Goal: Task Accomplishment & Management: Complete application form

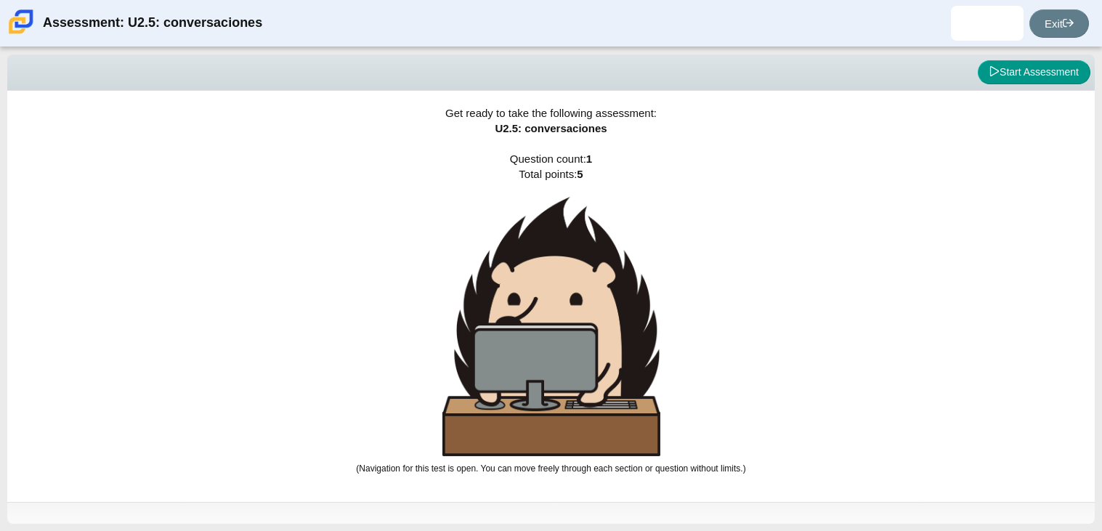
click at [705, 350] on div "Get ready to take the following assessment: U2.5: conversaciones Question count…" at bounding box center [550, 296] width 1087 height 411
click at [1071, 70] on button "Start Assessment" at bounding box center [1034, 72] width 113 height 25
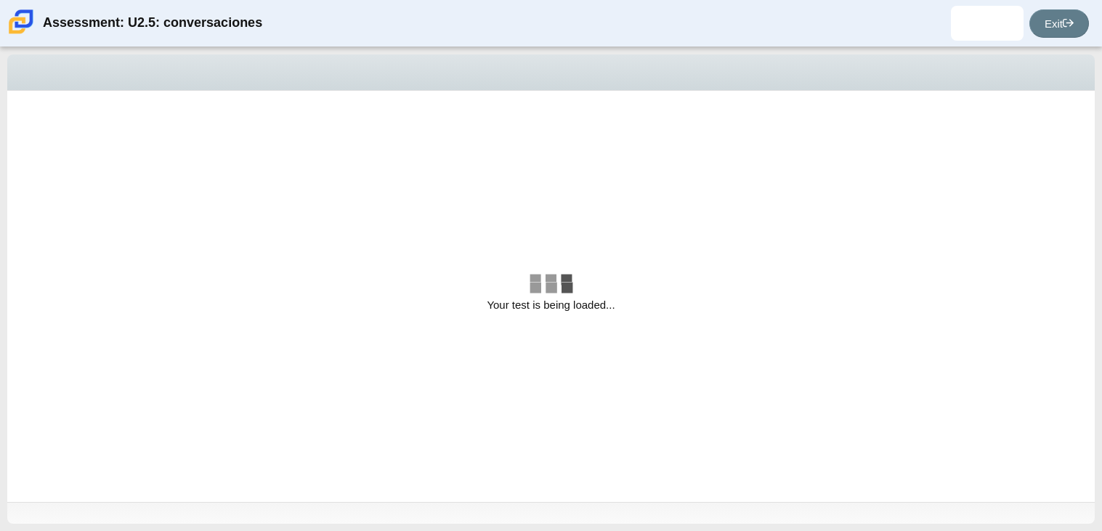
select select "06fad057-86e3-49ec-80e5-8ebec56ce9e7"
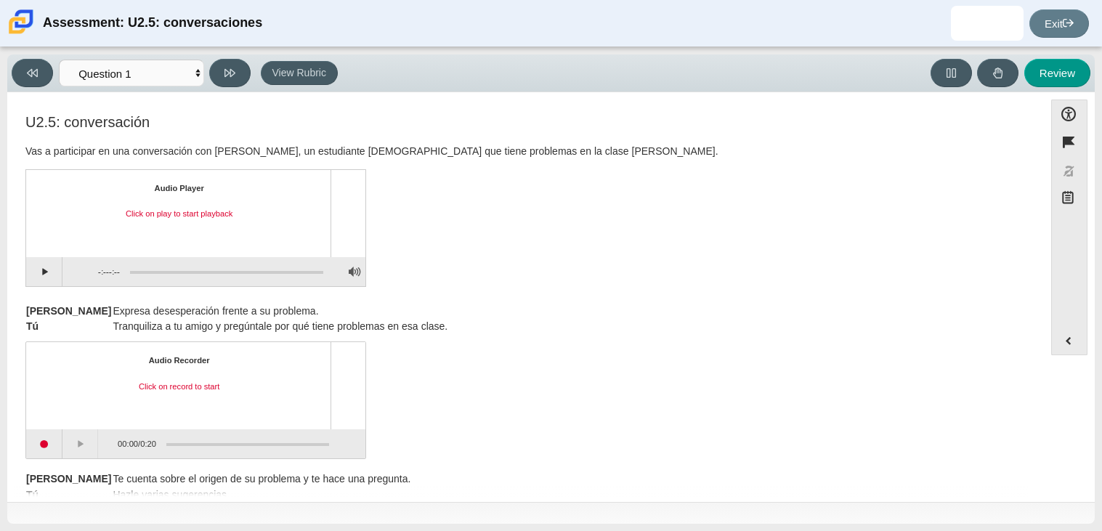
click at [627, 245] on div "U2.5: conversación Vas a participar en una conversación con Tomás, un estudiant…" at bounding box center [525, 202] width 1000 height 177
click at [43, 284] on button "Play" at bounding box center [44, 271] width 36 height 29
click at [44, 284] on button "Pause playback" at bounding box center [44, 271] width 36 height 29
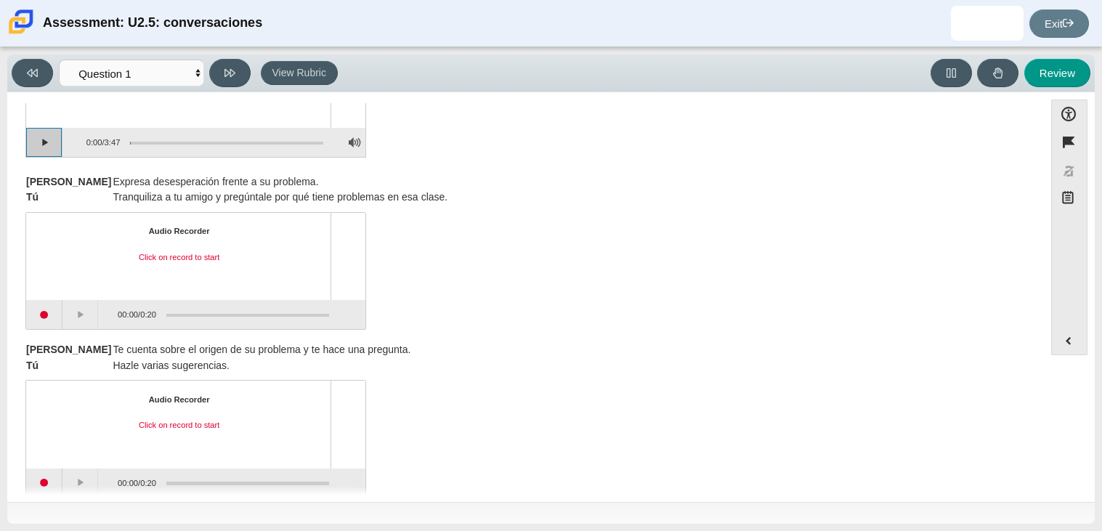
scroll to position [103, 0]
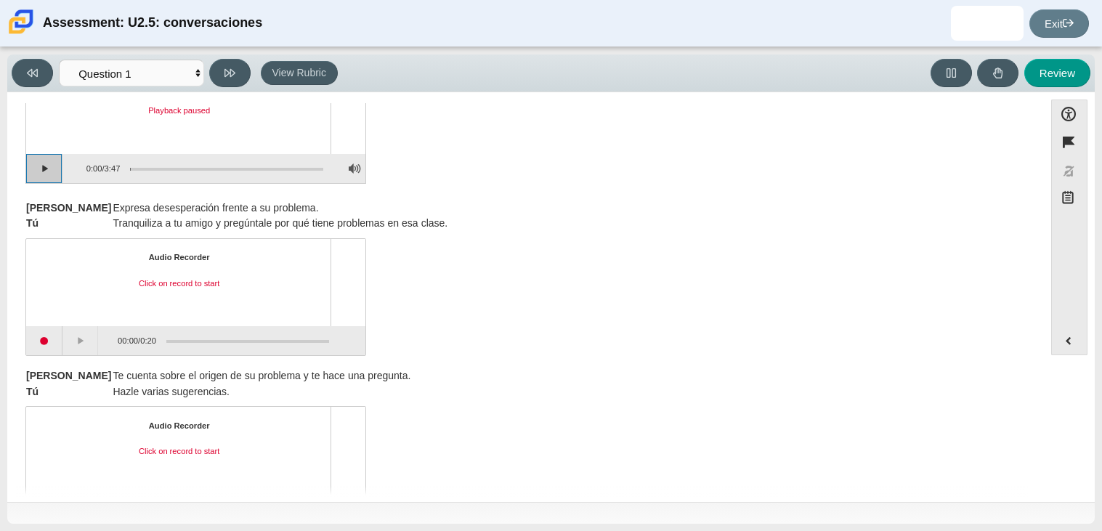
click at [47, 174] on button "Continue playback" at bounding box center [44, 168] width 36 height 29
click at [39, 161] on button "Pause playback" at bounding box center [44, 168] width 36 height 29
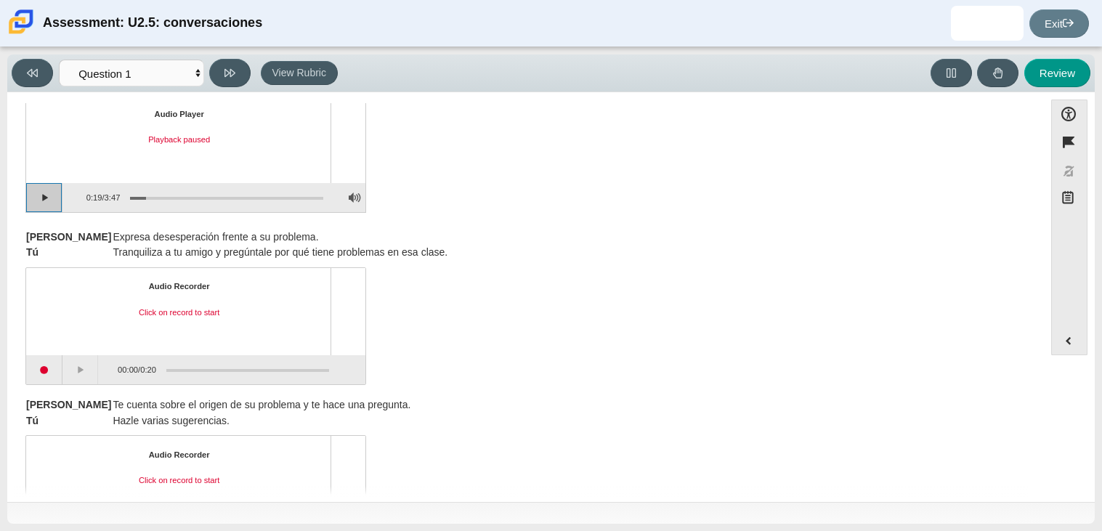
scroll to position [0, 0]
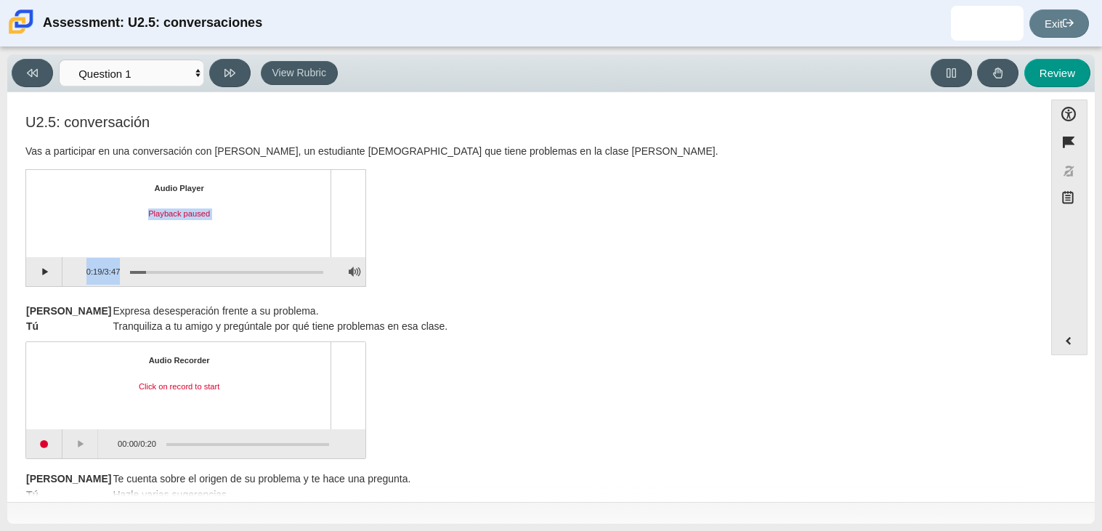
drag, startPoint x: 147, startPoint y: 267, endPoint x: 138, endPoint y: 249, distance: 20.1
click at [138, 249] on div "Audio Player Playback paused 0:19 / 3:47" at bounding box center [195, 228] width 341 height 118
click at [138, 249] on div "Audio Player Playback paused" at bounding box center [195, 213] width 339 height 87
click at [134, 271] on div "Assessment items" at bounding box center [226, 272] width 193 height 3
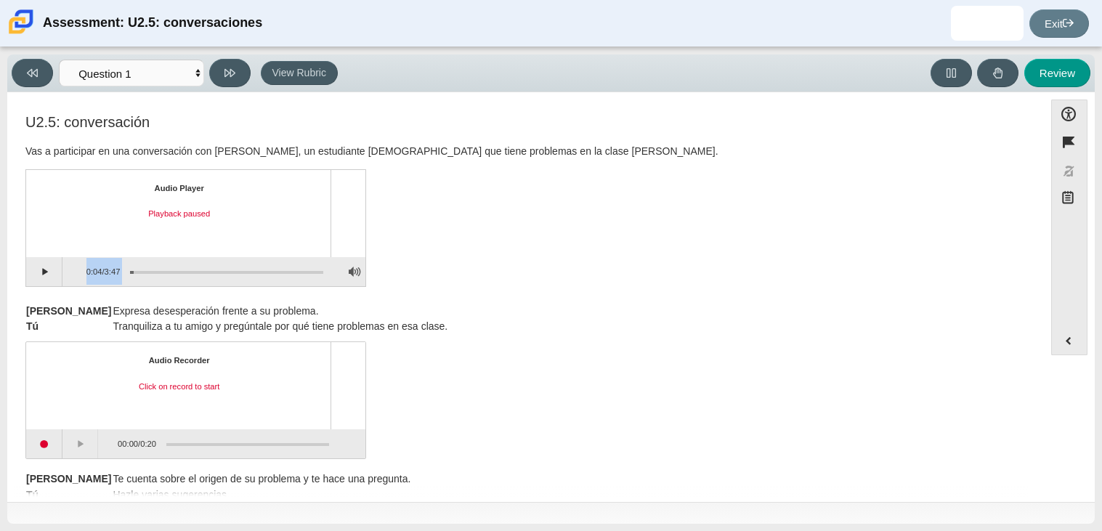
drag, startPoint x: 134, startPoint y: 270, endPoint x: 120, endPoint y: 275, distance: 15.2
click at [120, 275] on div "Assessment items" at bounding box center [221, 272] width 203 height 26
click at [131, 271] on div "Assessment items" at bounding box center [226, 272] width 193 height 3
click at [41, 269] on button "Continue playback" at bounding box center [44, 271] width 36 height 29
click at [41, 269] on button "Pause playback" at bounding box center [44, 271] width 36 height 29
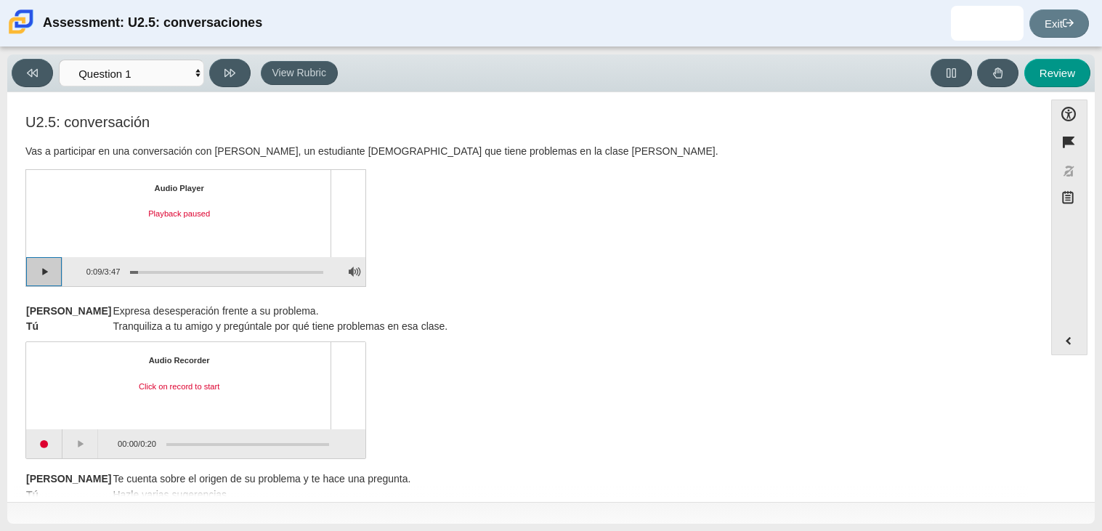
click at [39, 281] on button "Continue playback" at bounding box center [44, 271] width 36 height 29
drag, startPoint x: 140, startPoint y: 267, endPoint x: 120, endPoint y: 269, distance: 20.5
click at [120, 269] on div "Assessment items" at bounding box center [221, 272] width 203 height 26
click at [133, 271] on div "Assessment items" at bounding box center [226, 272] width 193 height 3
click at [132, 271] on div "Assessment items" at bounding box center [226, 272] width 193 height 3
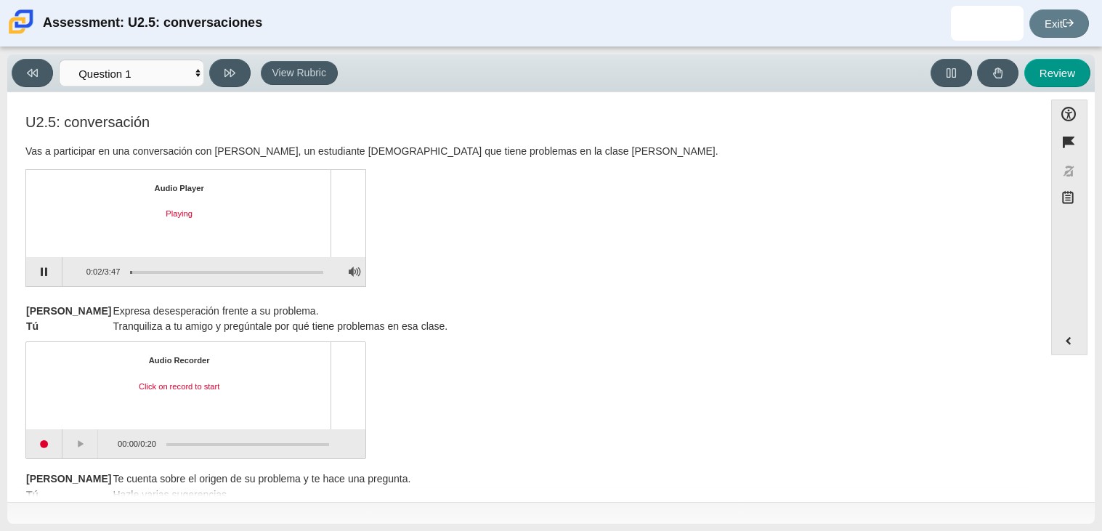
click at [129, 267] on div "Assessment items" at bounding box center [221, 272] width 203 height 26
click at [132, 271] on div "Assessment items" at bounding box center [226, 272] width 193 height 3
click at [131, 267] on div "Assessment items" at bounding box center [221, 272] width 203 height 26
click at [131, 271] on div "Assessment items" at bounding box center [226, 272] width 193 height 3
click at [52, 276] on button "Pause playback" at bounding box center [44, 271] width 36 height 29
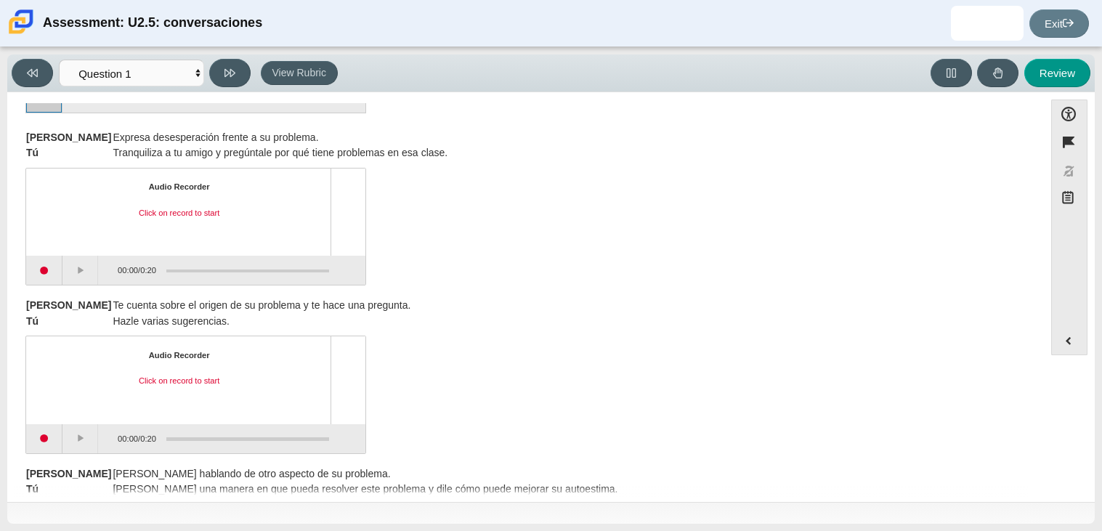
scroll to position [195, 0]
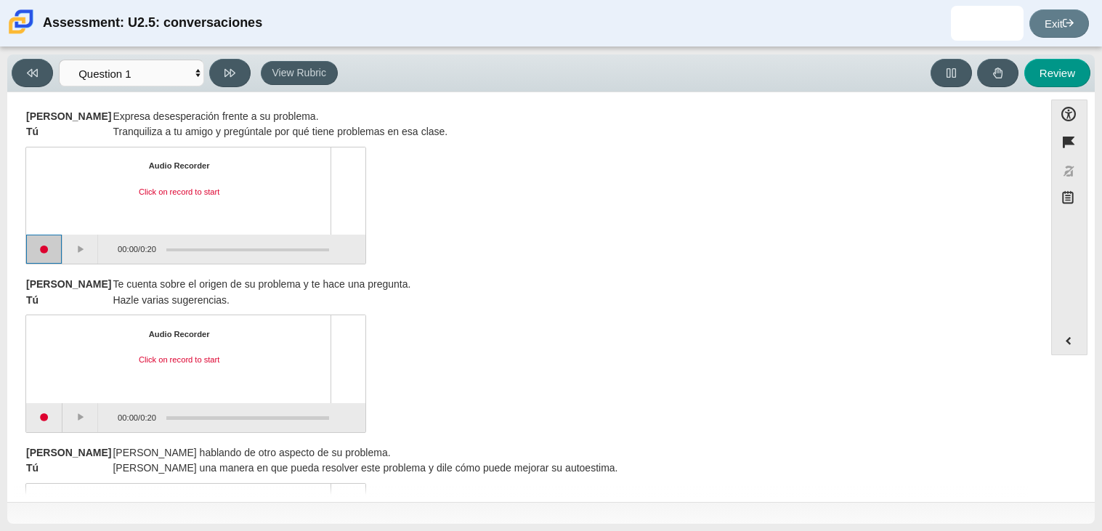
click at [41, 241] on button "Start recording" at bounding box center [44, 249] width 36 height 29
click at [41, 241] on button "Stop recording" at bounding box center [45, 249] width 38 height 29
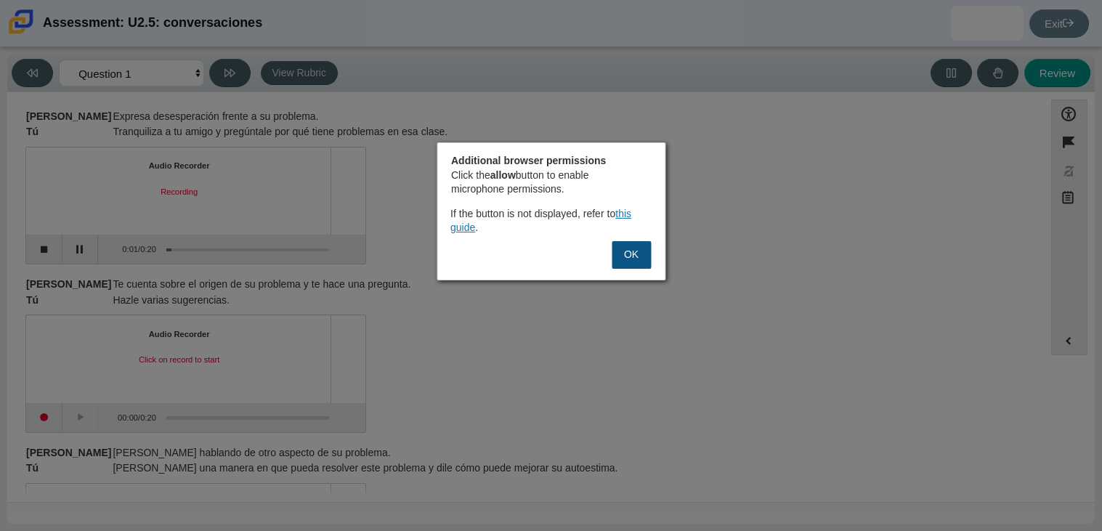
click at [636, 251] on button "OK" at bounding box center [631, 255] width 39 height 28
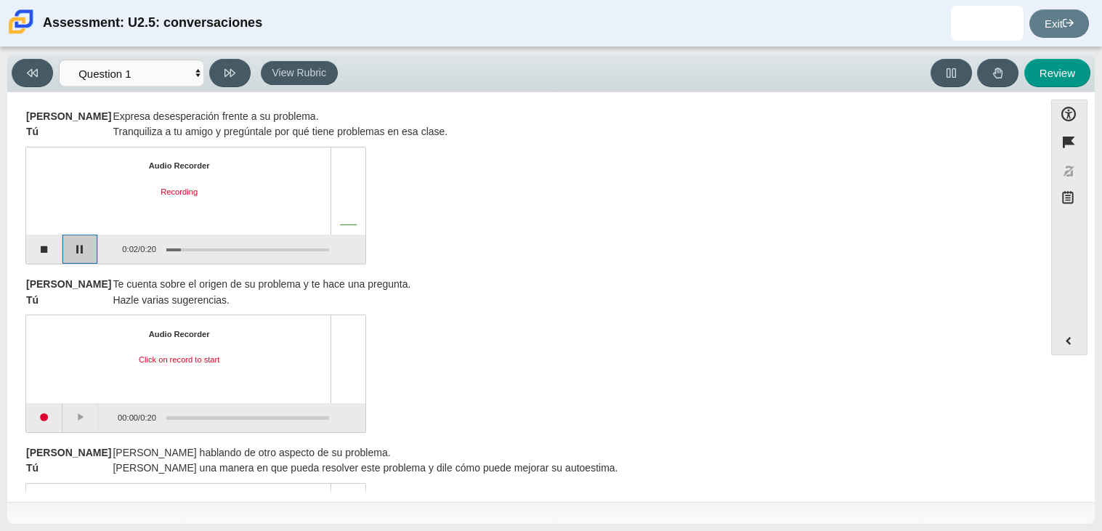
click at [79, 252] on button "Pause" at bounding box center [80, 249] width 36 height 29
click at [47, 252] on button "Stop recording" at bounding box center [44, 249] width 36 height 29
click at [176, 187] on div "Click on play to start playback" at bounding box center [179, 193] width 280 height 12
click at [90, 253] on button "Play" at bounding box center [80, 249] width 36 height 29
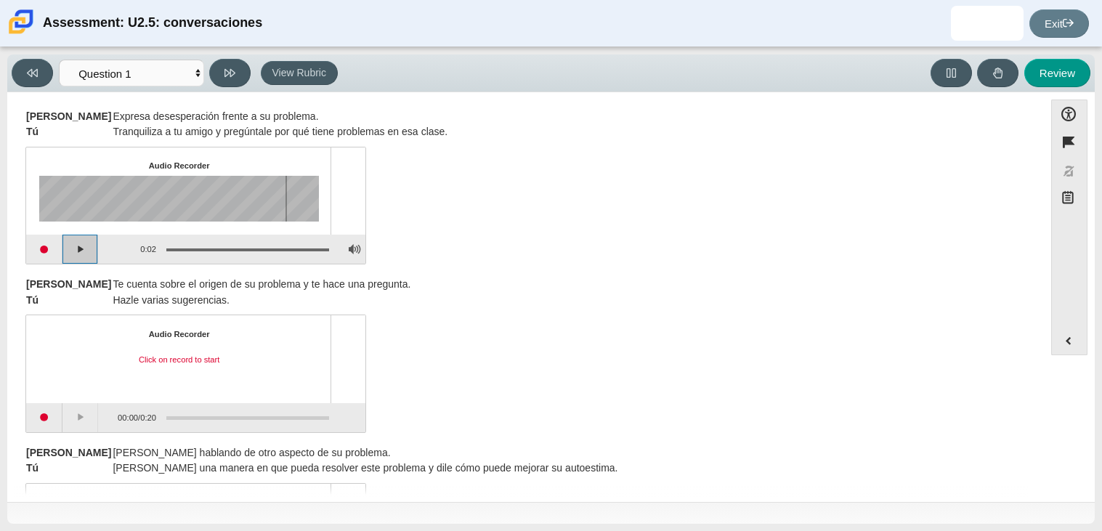
click at [86, 249] on button "Play" at bounding box center [80, 249] width 36 height 29
click at [335, 220] on div "Assessment items" at bounding box center [347, 190] width 35 height 87
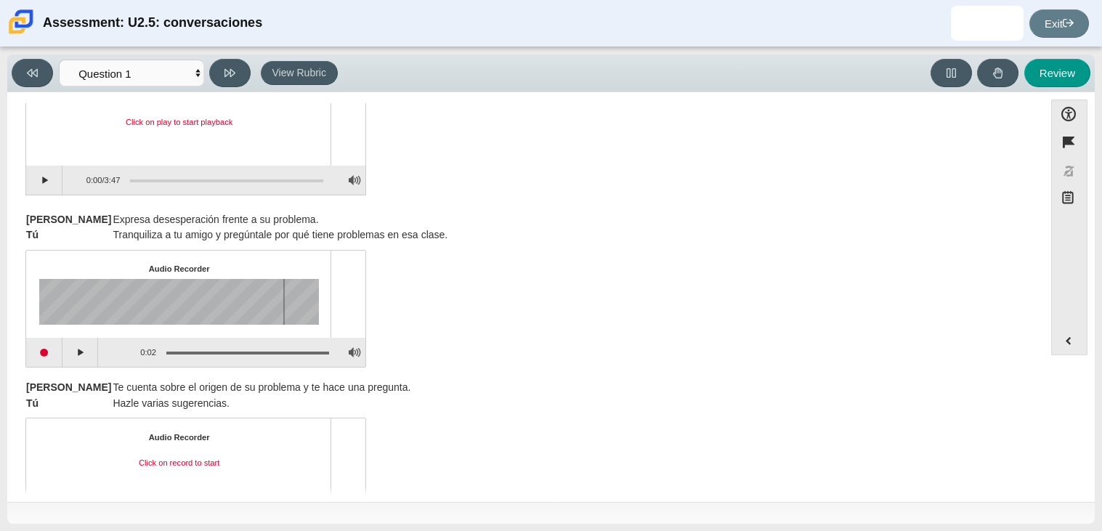
click at [325, 218] on td "Expresa desesperación frente a su problema." at bounding box center [280, 220] width 336 height 16
click at [246, 317] on div "Assessment items" at bounding box center [179, 302] width 280 height 46
click at [246, 317] on div "Assessment items" at bounding box center [162, 302] width 246 height 46
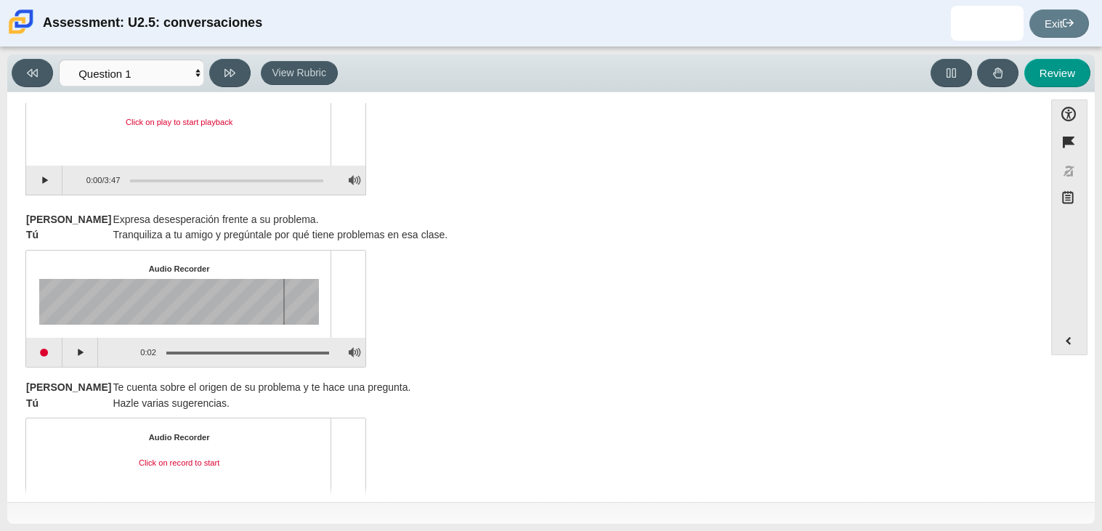
click at [116, 286] on div "Assessment items" at bounding box center [179, 302] width 280 height 46
click at [116, 286] on div "Assessment items" at bounding box center [162, 302] width 246 height 46
click at [116, 287] on div "Assessment items" at bounding box center [162, 302] width 246 height 46
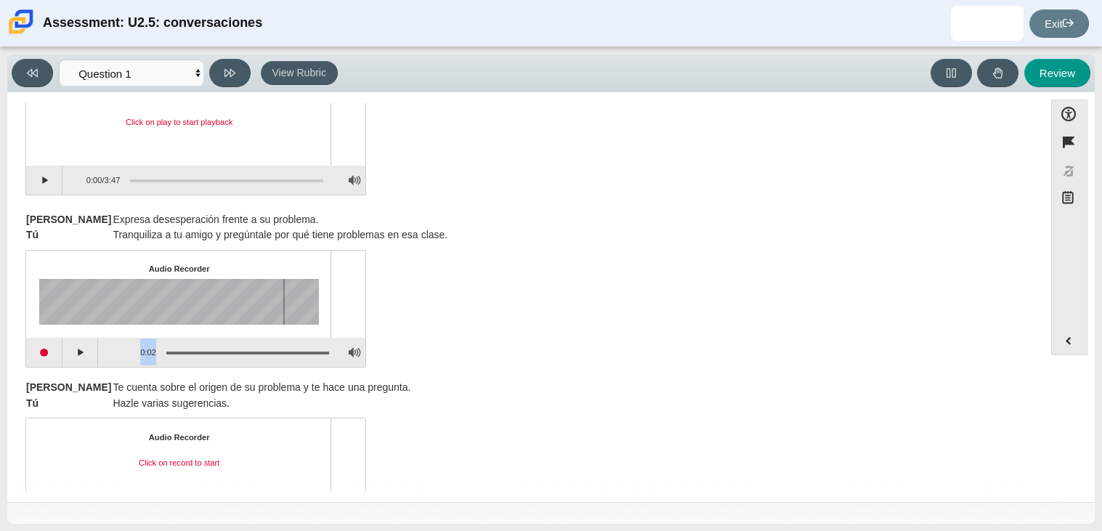
drag, startPoint x: 65, startPoint y: 312, endPoint x: 184, endPoint y: 321, distance: 119.5
click at [184, 321] on div "Assessment items" at bounding box center [162, 302] width 246 height 46
click at [144, 304] on div "Assessment items" at bounding box center [162, 302] width 246 height 46
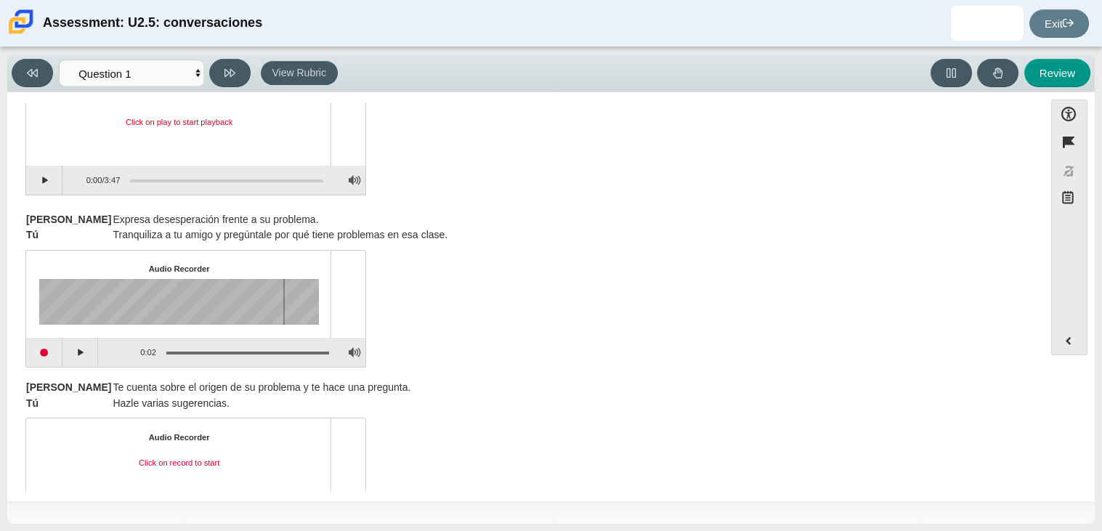
click at [469, 238] on div "[PERSON_NAME] Expresa desesperación frente a su problema. Tú Tranquiliza a tu a…" at bounding box center [525, 227] width 1000 height 31
click at [80, 297] on div "Assessment items" at bounding box center [162, 302] width 246 height 46
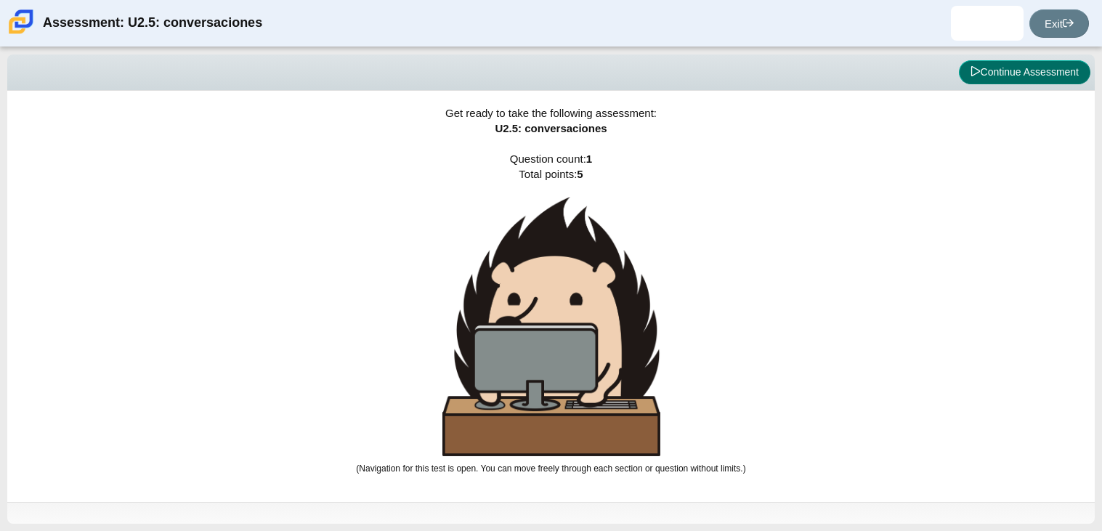
click at [970, 65] on button "Continue Assessment" at bounding box center [1024, 72] width 131 height 25
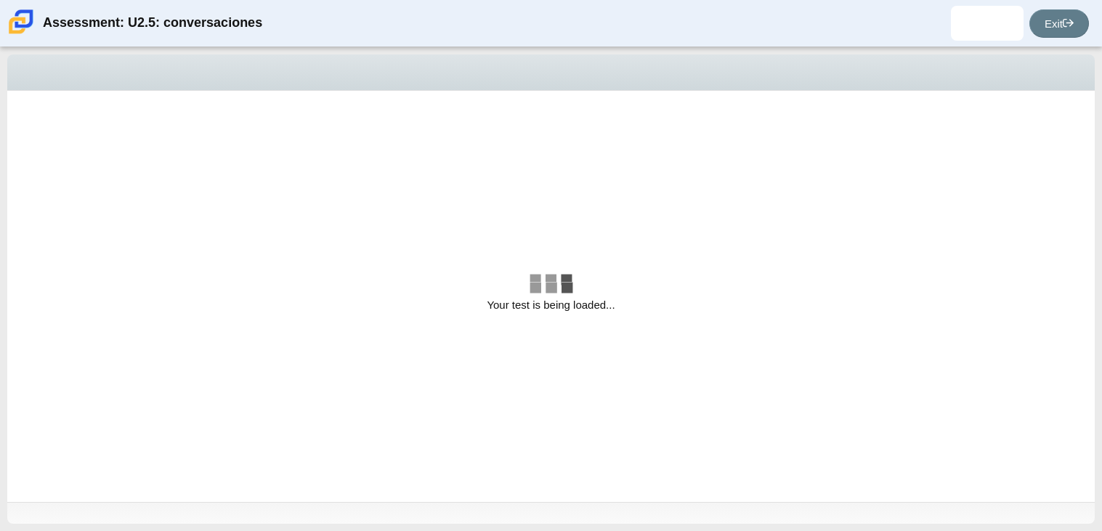
select select "06fad057-86e3-49ec-80e5-8ebec56ce9e7"
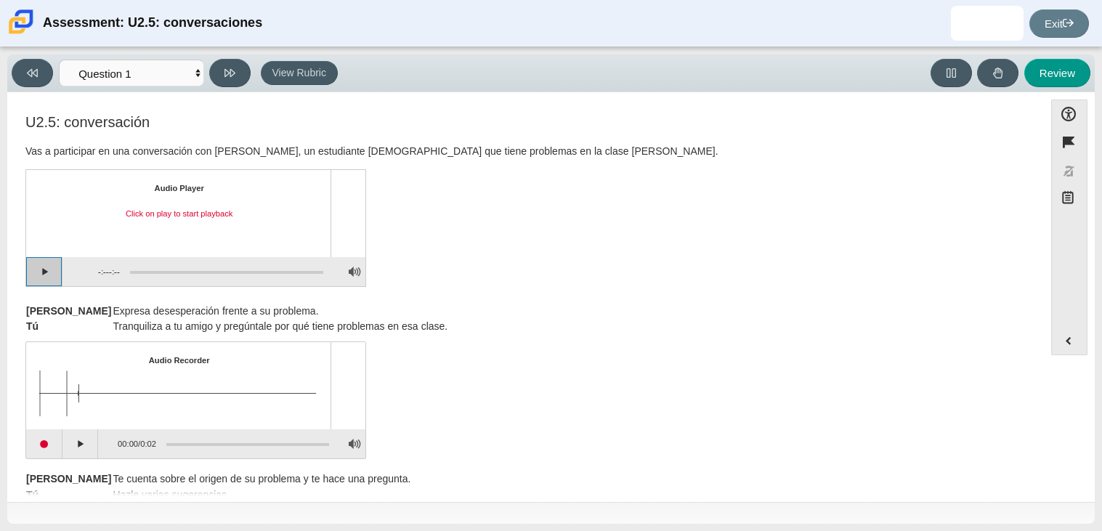
click at [47, 272] on button "Play" at bounding box center [44, 271] width 36 height 29
click at [197, 271] on div "Assessment items" at bounding box center [221, 272] width 203 height 26
click at [198, 271] on div "Assessment items" at bounding box center [226, 272] width 193 height 3
click at [175, 271] on div "Assessment items" at bounding box center [226, 272] width 193 height 3
click at [130, 271] on div "Assessment items" at bounding box center [226, 272] width 193 height 3
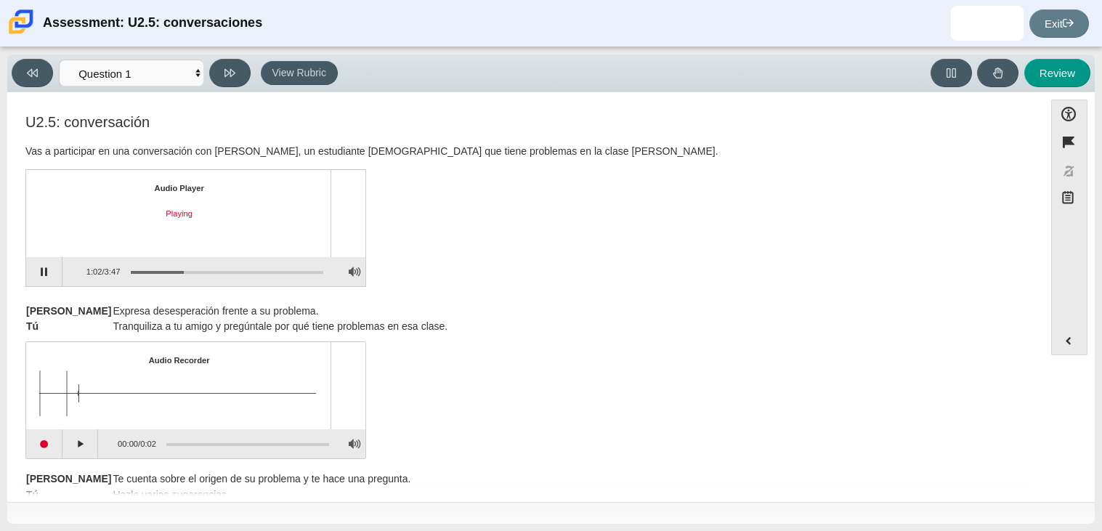
click at [130, 271] on div "Assessment items" at bounding box center [226, 272] width 193 height 3
click at [52, 267] on button "Pause playback" at bounding box center [44, 271] width 36 height 29
click at [1039, 17] on link "Exit" at bounding box center [1059, 23] width 60 height 28
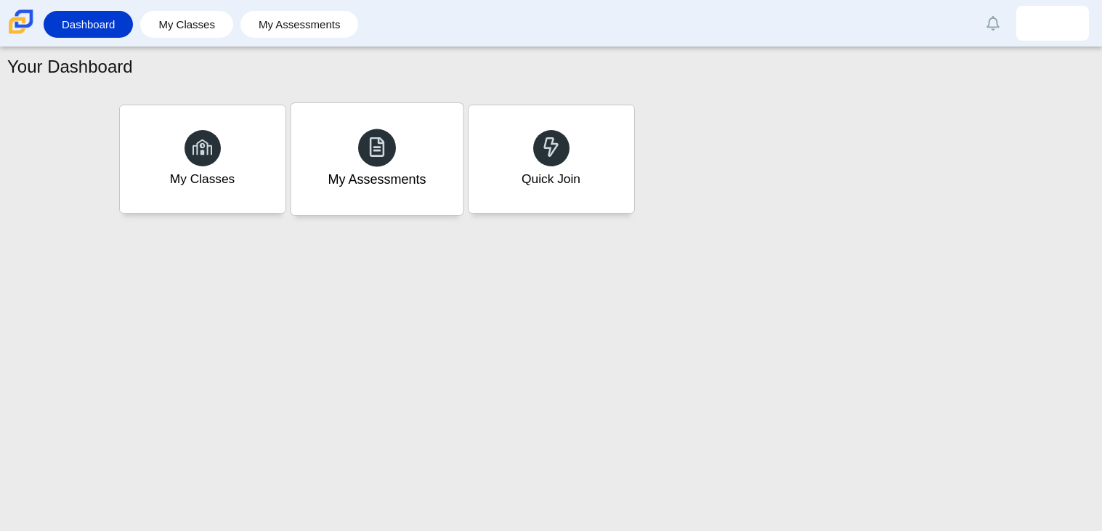
click at [407, 132] on div "My Assessments" at bounding box center [377, 159] width 172 height 112
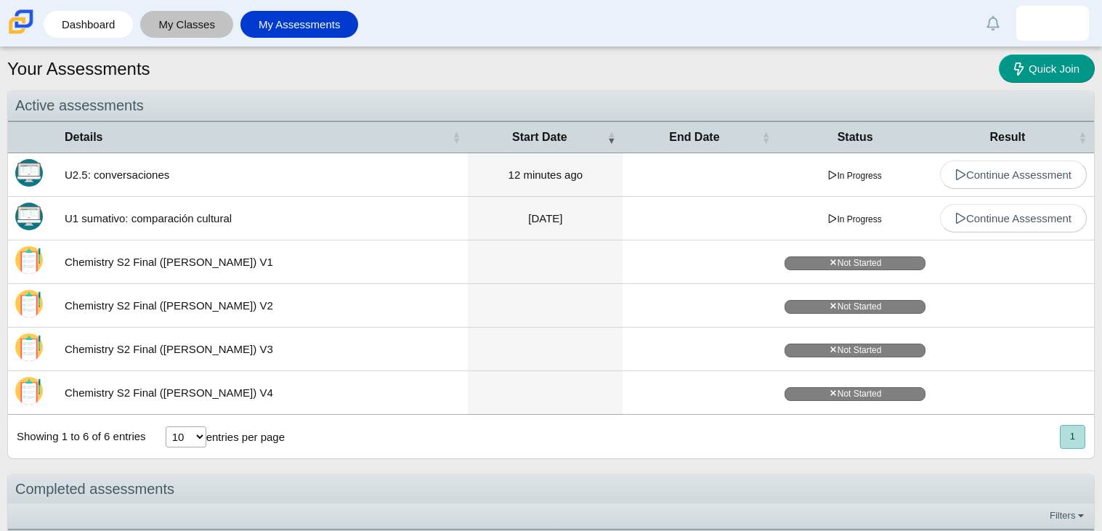
click at [188, 36] on link "My Classes" at bounding box center [186, 24] width 78 height 27
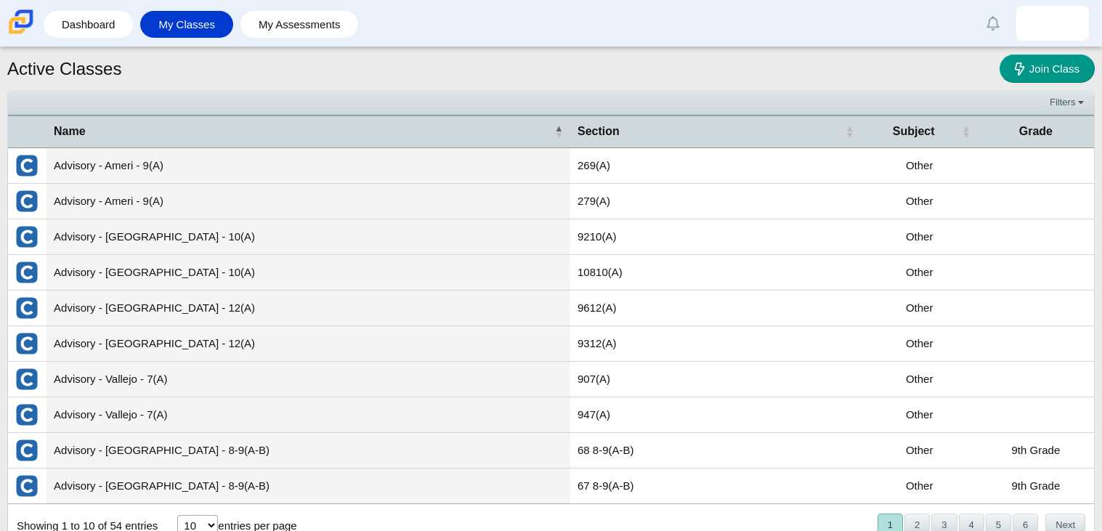
click at [304, 38] on li "My Assessments" at bounding box center [303, 24] width 126 height 33
click at [303, 38] on link "My Assessments" at bounding box center [300, 24] width 104 height 27
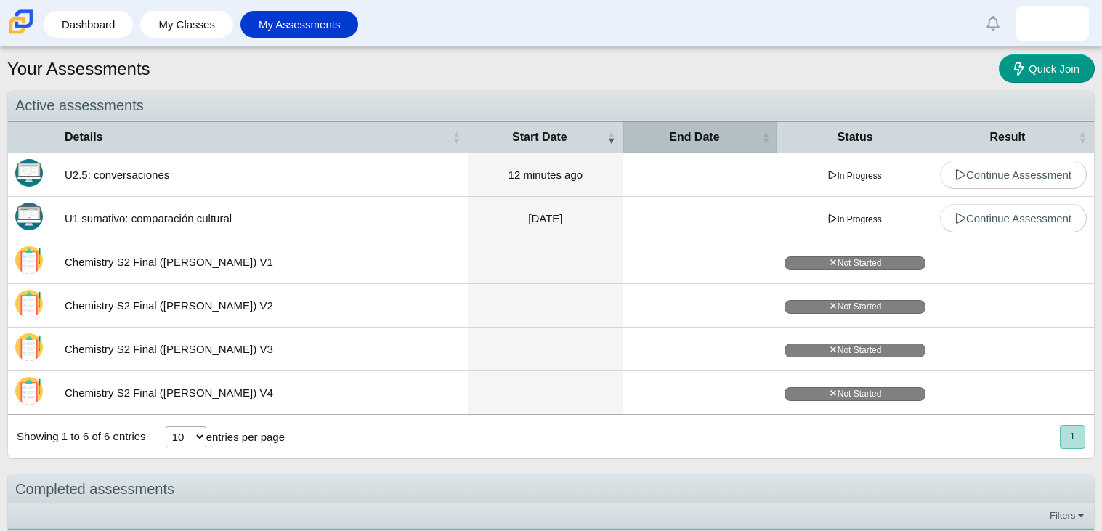
click at [680, 135] on span "End Date" at bounding box center [694, 137] width 129 height 16
click at [334, 182] on td "U2.5: conversaciones" at bounding box center [262, 175] width 410 height 44
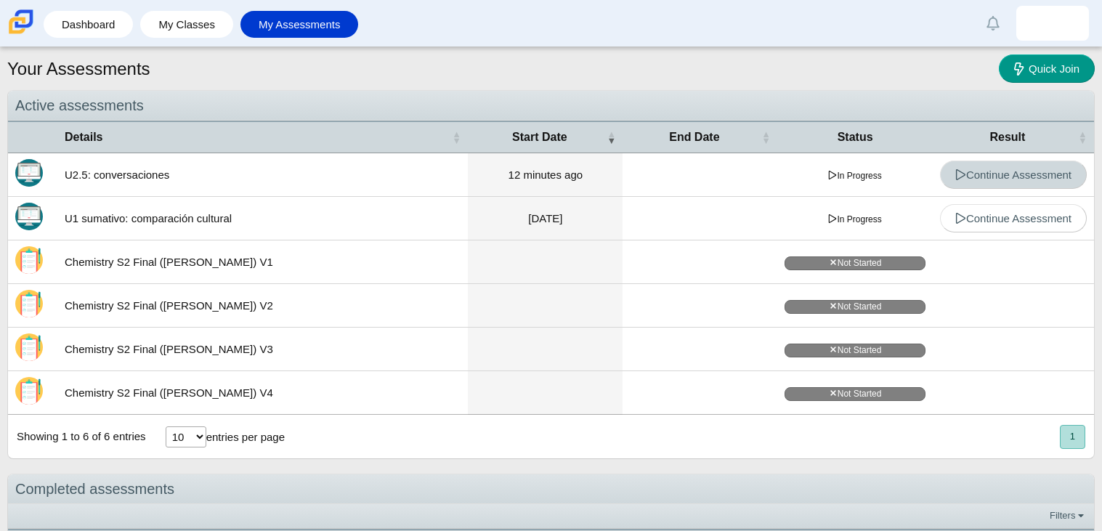
click at [960, 189] on link "Continue Assessment" at bounding box center [1013, 175] width 147 height 28
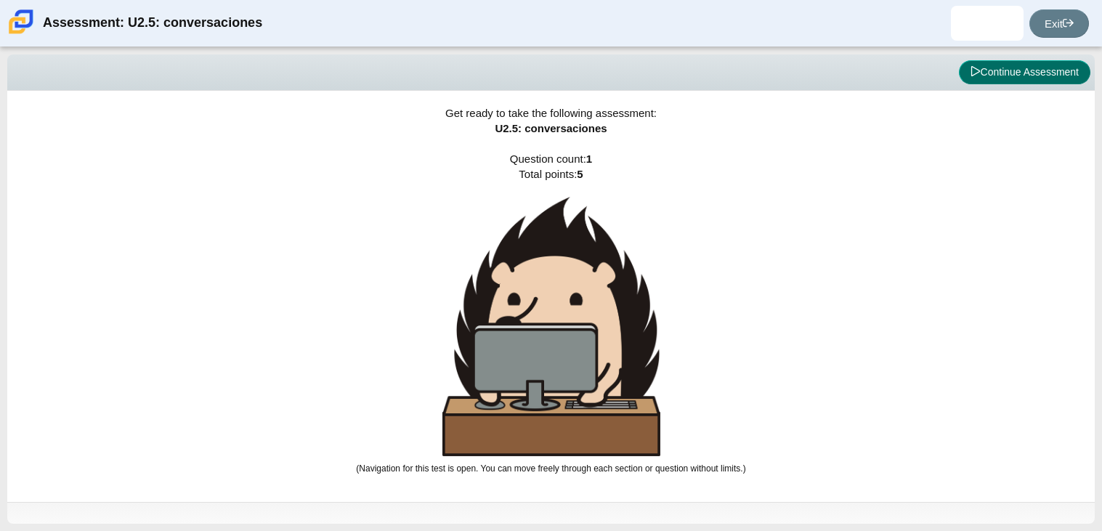
click at [970, 66] on icon at bounding box center [975, 71] width 10 height 10
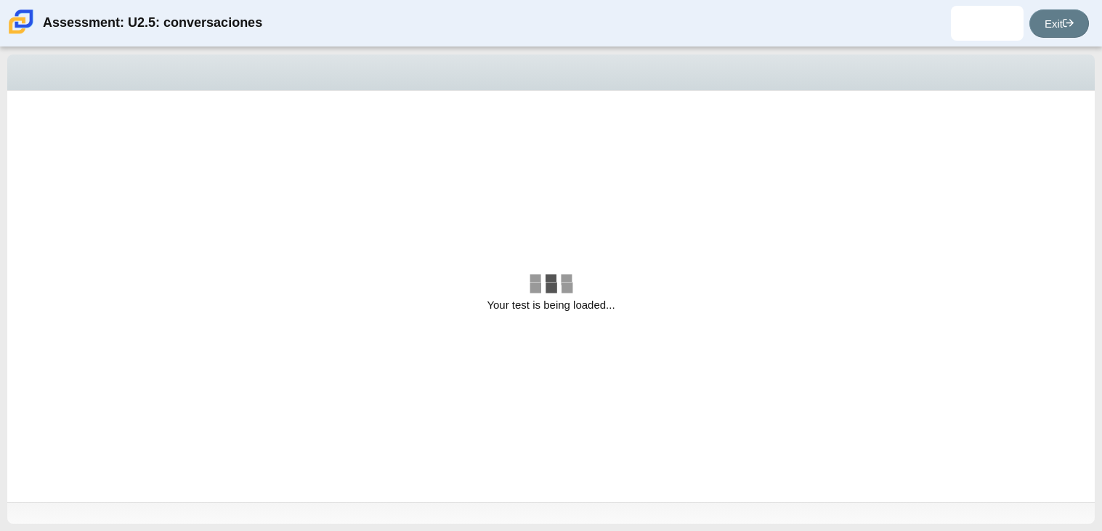
select select "06fad057-86e3-49ec-80e5-8ebec56ce9e7"
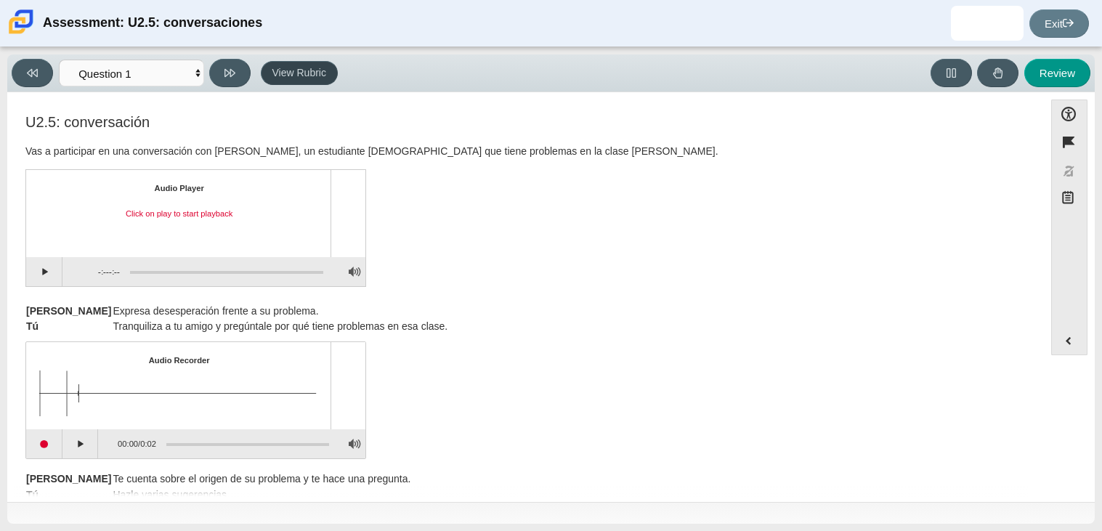
click at [311, 68] on button "View Rubric" at bounding box center [299, 73] width 77 height 25
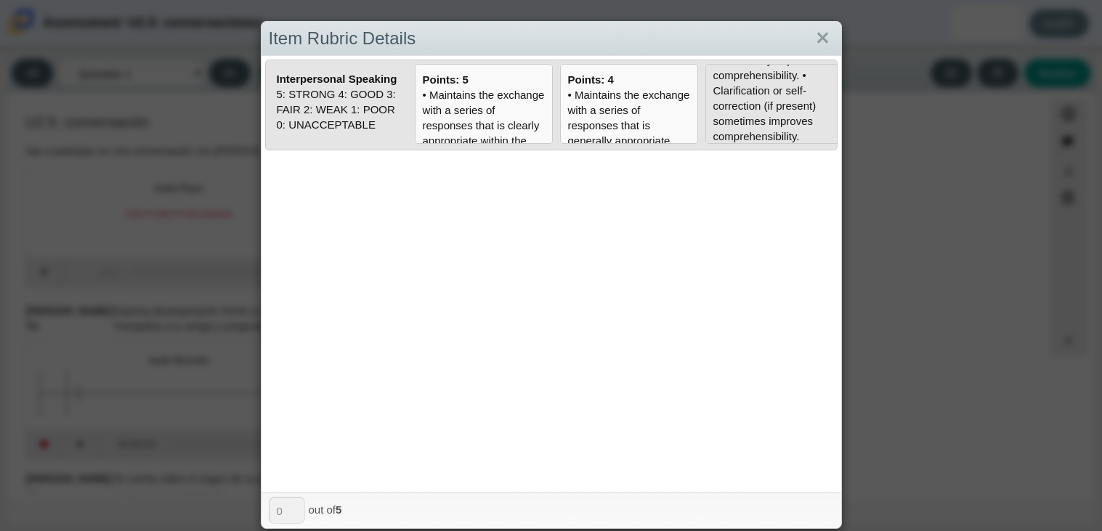
scroll to position [4, 0]
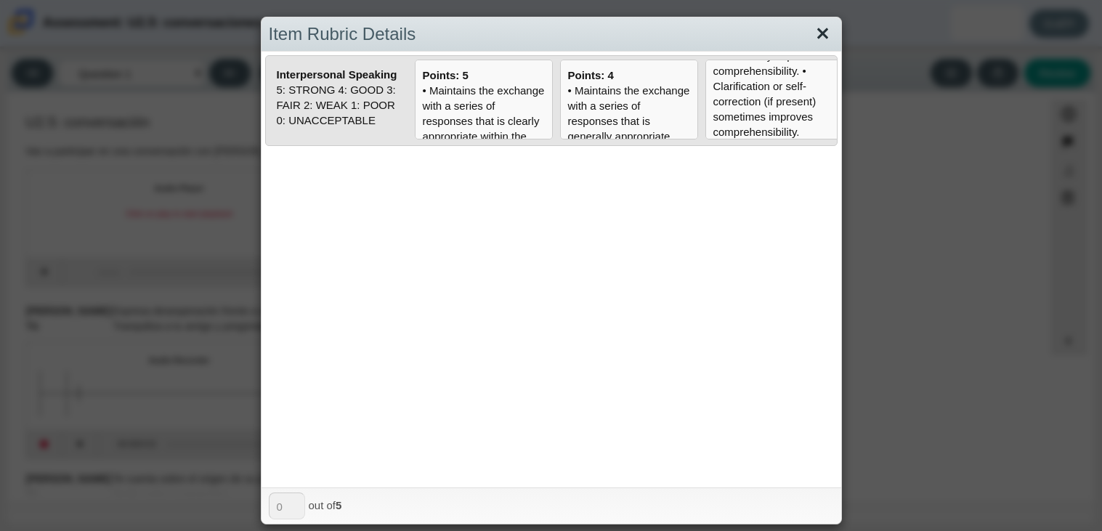
click at [824, 33] on link "Close" at bounding box center [822, 34] width 23 height 25
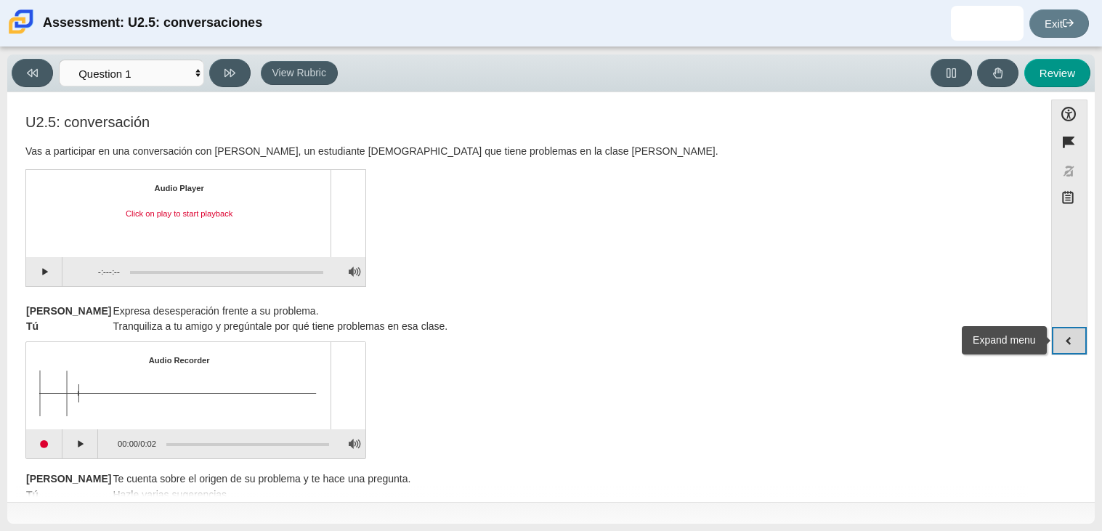
click at [1062, 345] on button "Expand menu" at bounding box center [1069, 341] width 35 height 28
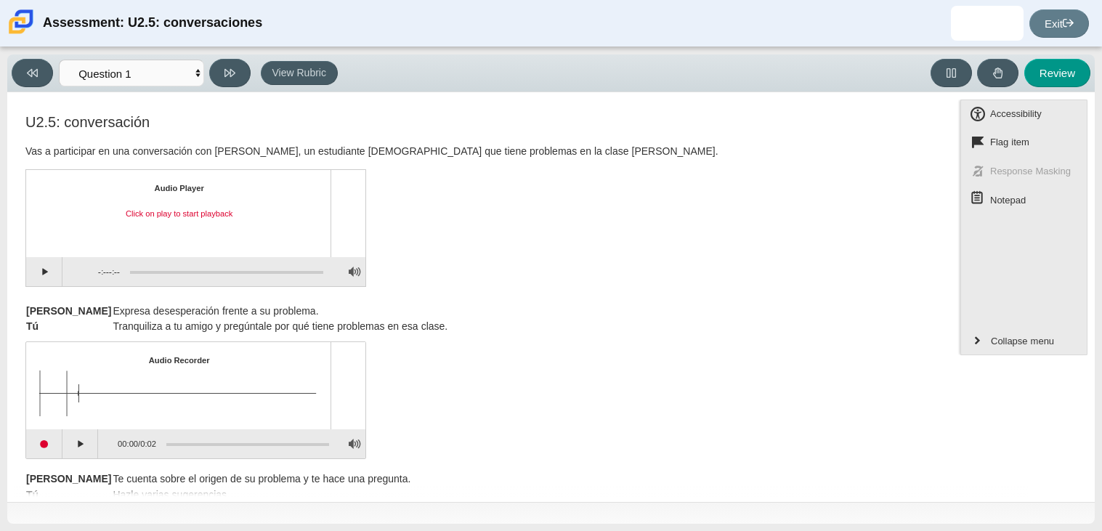
click at [811, 318] on div "[PERSON_NAME] Expresa desesperación frente a su problema. Tú Tranquiliza a tu a…" at bounding box center [525, 319] width 1000 height 31
click at [987, 347] on button "Collapse menu" at bounding box center [1024, 341] width 126 height 28
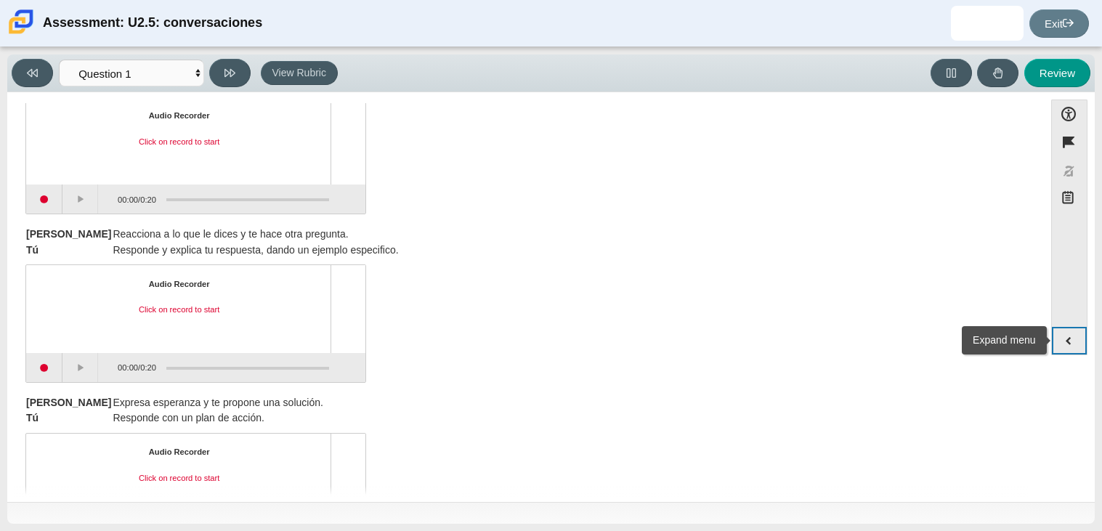
scroll to position [654, 0]
